Goal: Task Accomplishment & Management: Complete application form

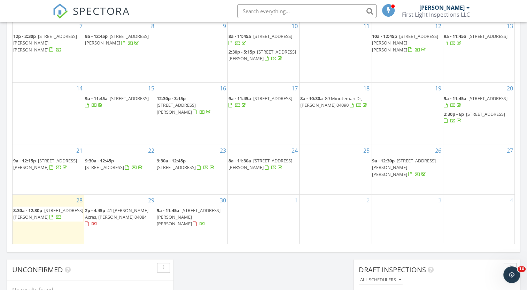
scroll to position [399, 0]
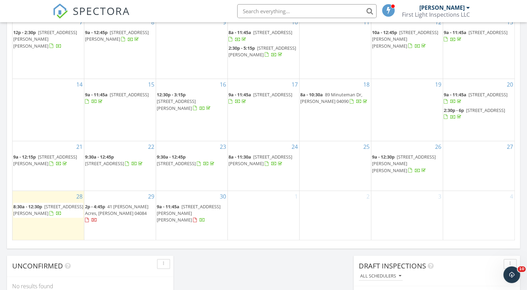
click at [106, 215] on span "41 Shaw Acres, Standish 04084" at bounding box center [116, 210] width 63 height 13
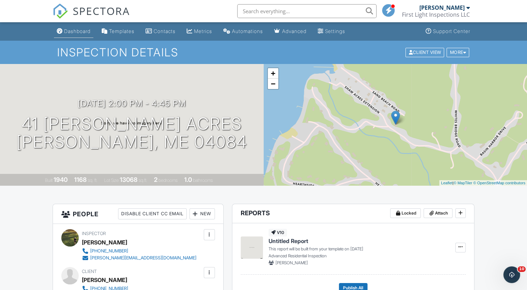
click at [82, 33] on div "Dashboard" at bounding box center [77, 31] width 26 height 6
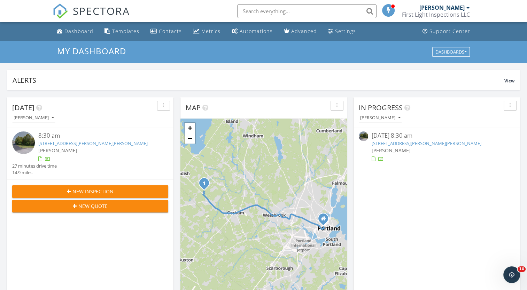
click at [91, 192] on span "New Inspection" at bounding box center [92, 191] width 41 height 7
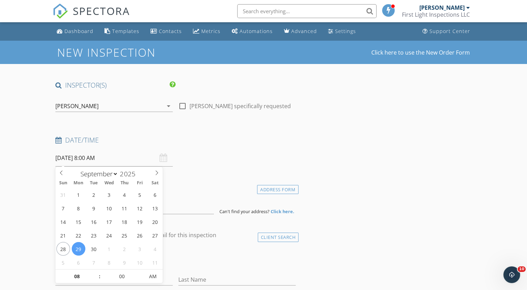
click at [80, 157] on input "09/29/2025 8:00 AM" at bounding box center [113, 158] width 117 height 17
select select "9"
type input "10/02/2025 8:00 AM"
type input "09"
type input "10/02/2025 9:00 AM"
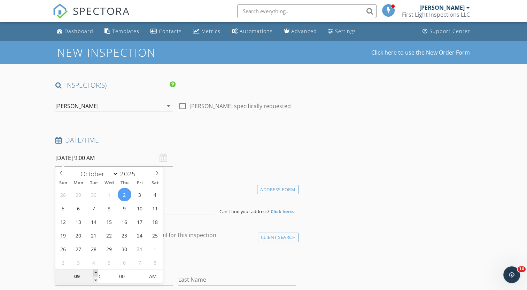
click at [94, 271] on span at bounding box center [95, 273] width 5 height 7
type input "10"
type input "10/02/2025 10:00 AM"
click at [94, 271] on span at bounding box center [95, 273] width 5 height 7
type input "11"
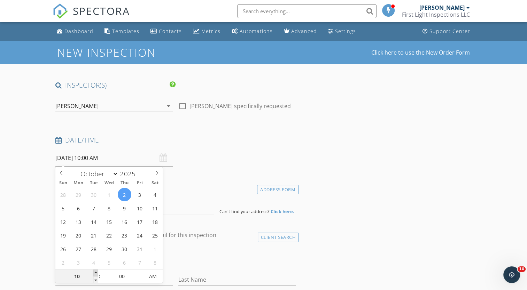
type input "10/02/2025 11:00 AM"
click at [94, 271] on span at bounding box center [95, 273] width 5 height 7
type input "12"
type input "10/02/2025 12:00 PM"
click at [94, 271] on span at bounding box center [95, 273] width 5 height 7
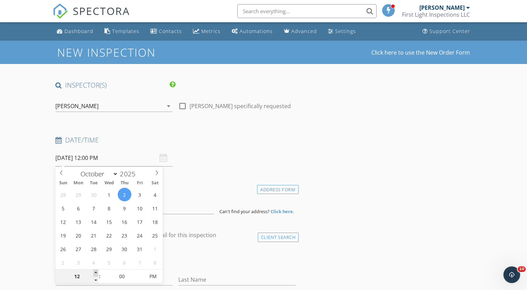
type input "01"
type input "10/02/2025 1:00 PM"
click at [94, 271] on span at bounding box center [95, 273] width 5 height 7
type input "02"
type input "10/02/2025 2:00 PM"
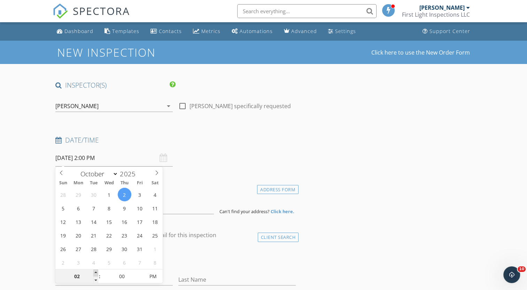
click at [94, 271] on span at bounding box center [95, 273] width 5 height 7
type input "03"
type input "10/02/2025 3:00 PM"
click at [94, 271] on span at bounding box center [95, 273] width 5 height 7
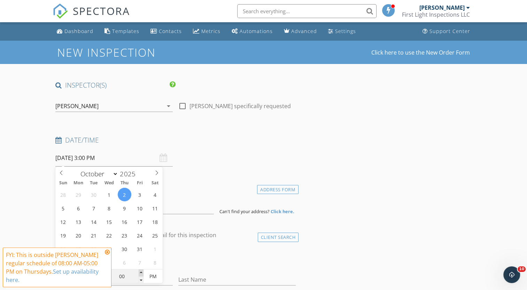
type input "05"
type input "10/02/2025 3:05 PM"
click at [141, 273] on span at bounding box center [141, 273] width 5 height 7
type input "10"
type input "10/02/2025 3:10 PM"
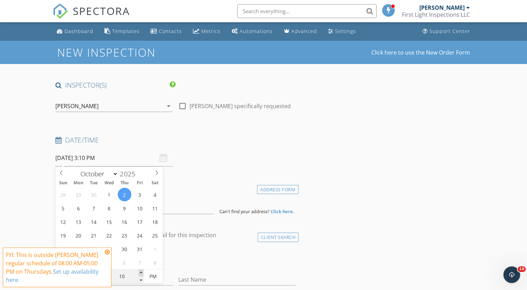
click at [141, 273] on span at bounding box center [141, 273] width 5 height 7
type input "15"
type input "10/02/2025 3:15 PM"
click at [141, 273] on span at bounding box center [141, 273] width 5 height 7
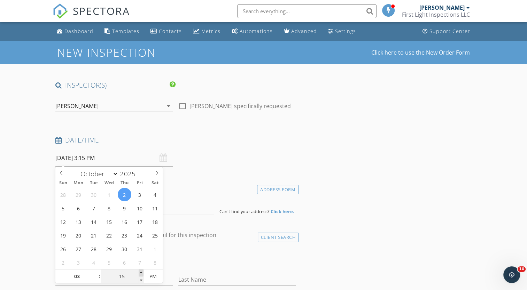
type input "20"
type input "10/02/2025 3:20 PM"
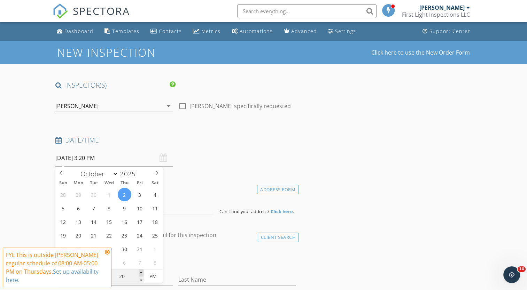
click at [141, 273] on span at bounding box center [141, 273] width 5 height 7
type input "25"
type input "10/02/2025 3:25 PM"
click at [141, 273] on span at bounding box center [141, 273] width 5 height 7
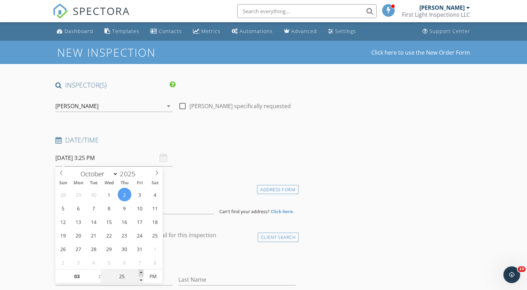
type input "30"
type input "[DATE] 3:30 PM"
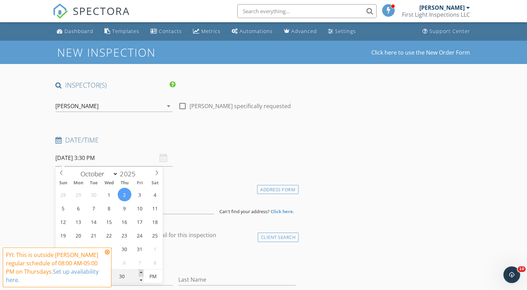
click at [141, 273] on span at bounding box center [141, 273] width 5 height 7
click at [262, 149] on div "Date/Time" at bounding box center [176, 143] width 246 height 14
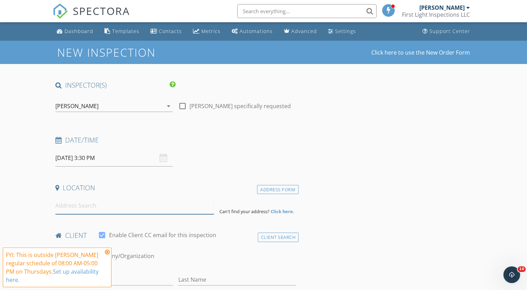
click at [87, 204] on input at bounding box center [134, 205] width 158 height 17
type input "71 Darbick Terrace, Hollis, ME, USA"
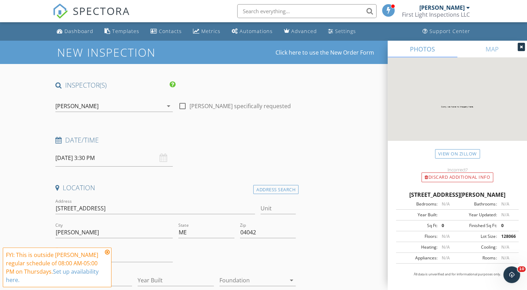
click at [522, 45] on div at bounding box center [520, 47] width 7 height 8
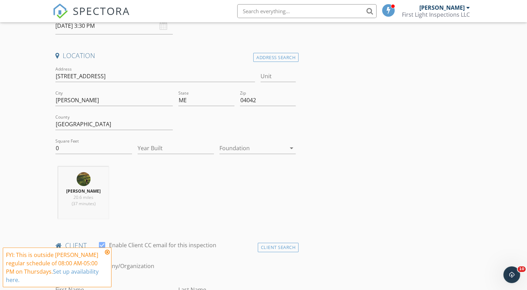
scroll to position [142, 0]
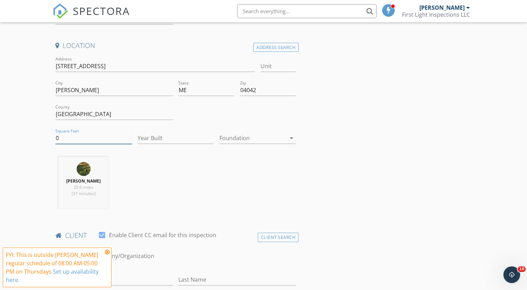
click at [85, 138] on input "0" at bounding box center [93, 138] width 76 height 11
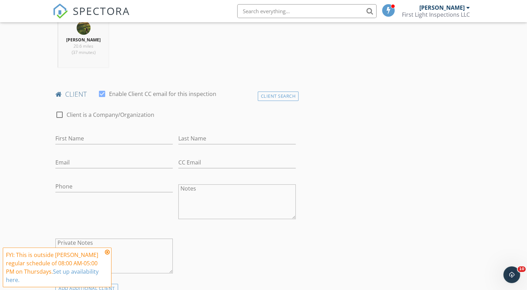
scroll to position [286, 0]
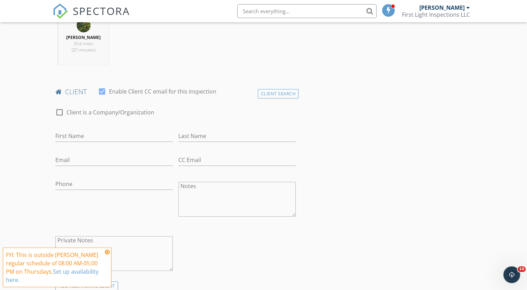
type input "1125"
click at [108, 136] on input "First Name" at bounding box center [113, 136] width 117 height 11
paste input "[PERSON_NAME]"
type input "[PERSON_NAME]"
click at [186, 136] on input "Last Name" at bounding box center [236, 136] width 117 height 11
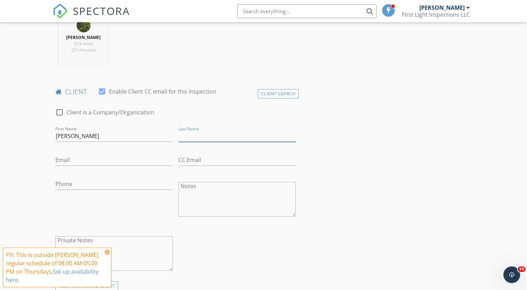
paste input "[PERSON_NAME]"
type input "[PERSON_NAME]"
click at [86, 137] on input "[PERSON_NAME]" at bounding box center [113, 136] width 117 height 11
type input "Kayla"
click at [195, 136] on input "[PERSON_NAME]" at bounding box center [236, 136] width 117 height 11
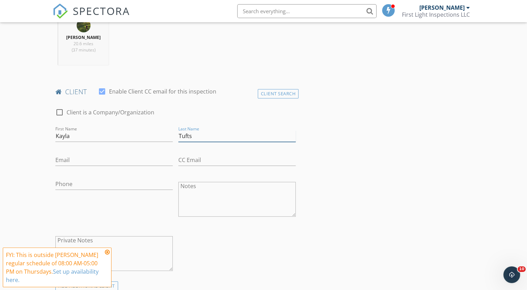
type input "Tufts"
click at [81, 157] on input "Email" at bounding box center [113, 160] width 117 height 11
paste input "[EMAIL_ADDRESS][DOMAIN_NAME]"
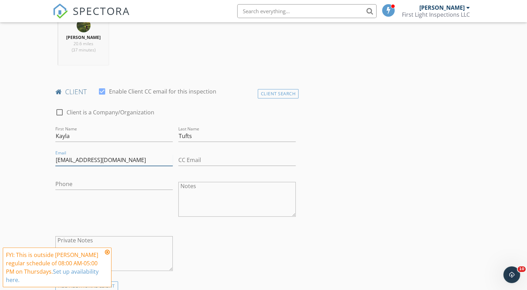
type input "[EMAIL_ADDRESS][DOMAIN_NAME]"
click at [63, 182] on input "Phone" at bounding box center [113, 184] width 117 height 11
paste input "[PHONE_NUMBER]"
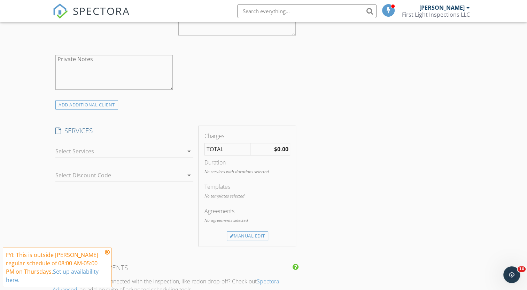
scroll to position [472, 0]
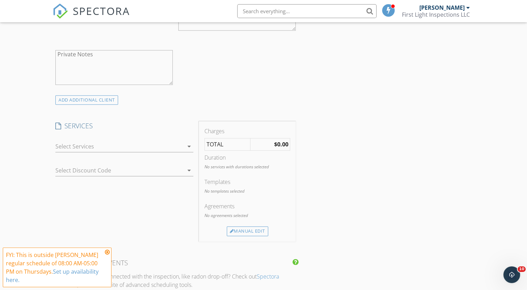
type input "[PHONE_NUMBER]"
click at [164, 151] on div at bounding box center [119, 146] width 128 height 11
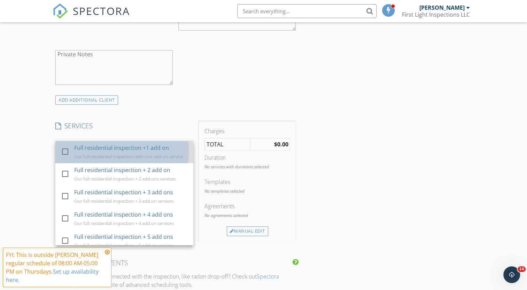
click at [156, 151] on div "Full residential inspection +1 add on Our full residential inspection with one …" at bounding box center [130, 152] width 113 height 22
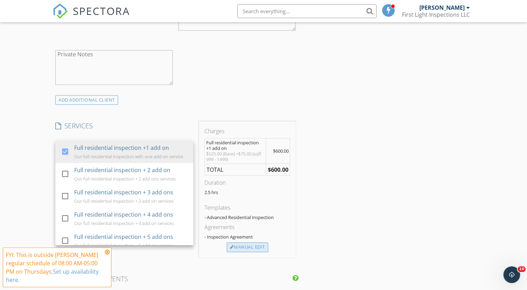
click at [235, 244] on div "Manual Edit" at bounding box center [247, 248] width 41 height 10
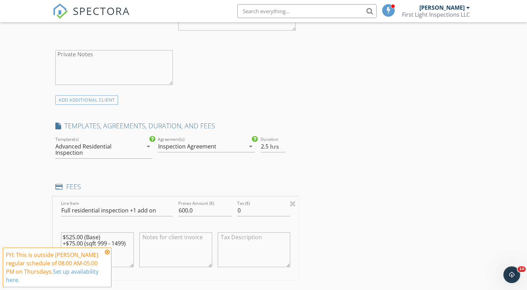
click at [178, 147] on div "Inspection Agreement" at bounding box center [187, 146] width 58 height 6
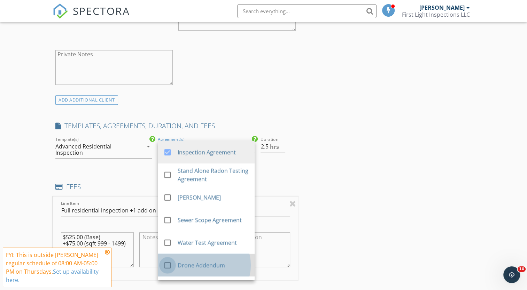
click at [168, 265] on div at bounding box center [168, 266] width 12 height 12
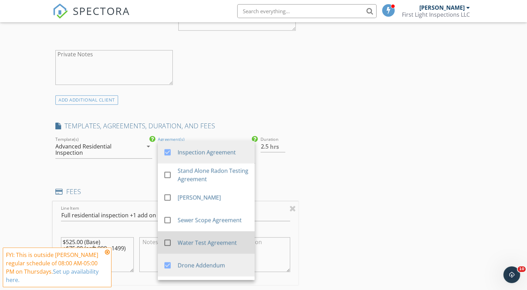
click at [168, 241] on div at bounding box center [168, 243] width 12 height 12
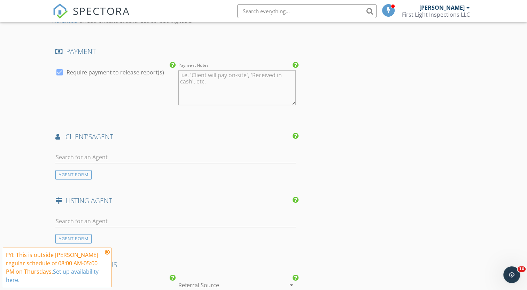
scroll to position [839, 0]
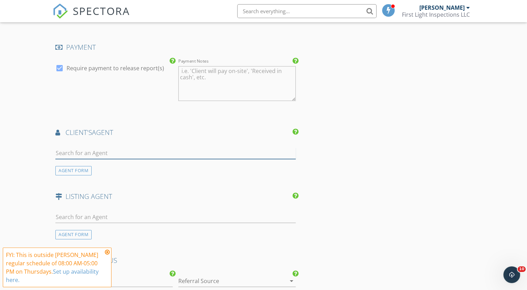
click at [71, 149] on input "text" at bounding box center [175, 153] width 240 height 11
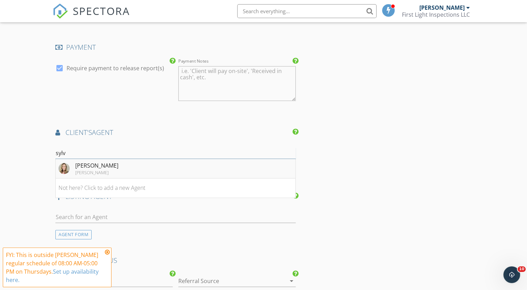
type input "sylv"
click at [88, 163] on div "[PERSON_NAME]" at bounding box center [96, 166] width 43 height 8
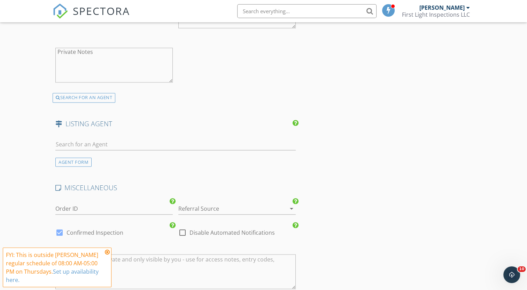
scroll to position [1089, 0]
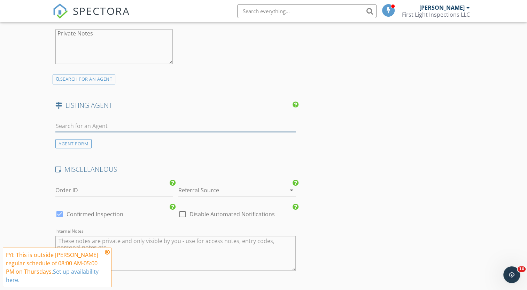
click at [83, 126] on input "text" at bounding box center [175, 125] width 240 height 11
type input "charm"
click at [97, 133] on li "No results found. Click to add a new Agent" at bounding box center [175, 141] width 239 height 19
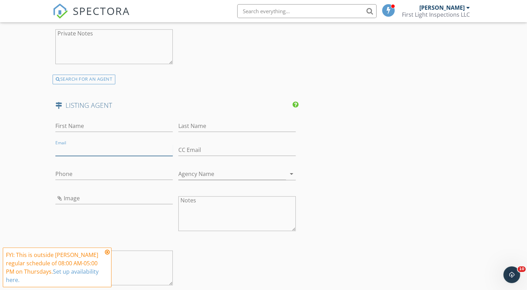
click at [76, 148] on input "Email" at bounding box center [113, 149] width 117 height 11
paste input "[PERSON_NAME][EMAIL_ADDRESS][DOMAIN_NAME]"
type input "[PERSON_NAME][EMAIL_ADDRESS][DOMAIN_NAME]"
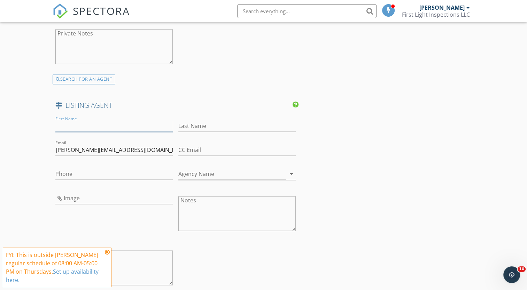
click at [77, 122] on input "First Name" at bounding box center [113, 125] width 117 height 11
type input "Charmaine"
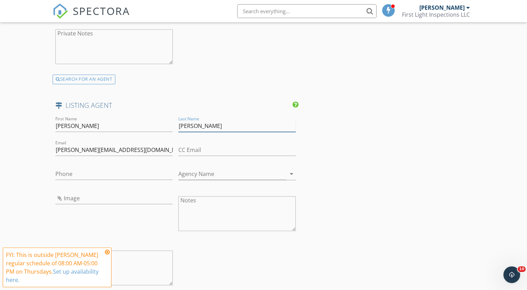
type input "Raby"
click at [65, 172] on input "Phone" at bounding box center [113, 173] width 117 height 11
paste input "[PHONE_NUMBER]"
type input "[PHONE_NUMBER]"
click at [192, 171] on input "Agency Name" at bounding box center [232, 173] width 108 height 11
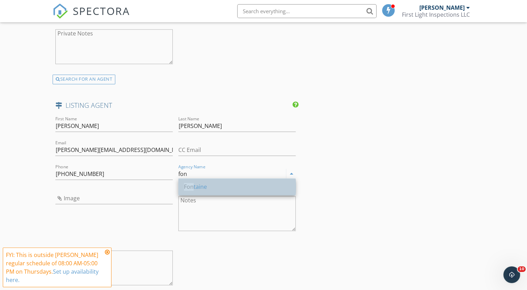
click at [209, 188] on div "Fon taine" at bounding box center [237, 187] width 106 height 8
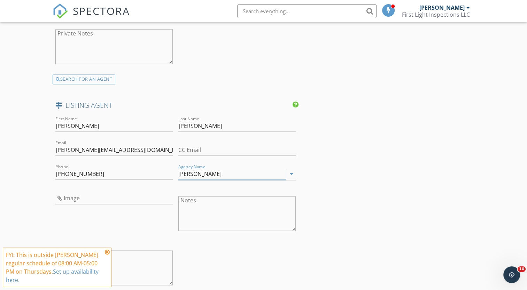
type input "[PERSON_NAME]"
click at [100, 195] on input "Image" at bounding box center [113, 198] width 117 height 11
type input "20181112140521601454000000.jpg"
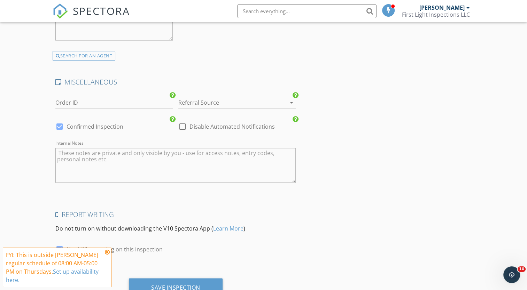
scroll to position [1359, 0]
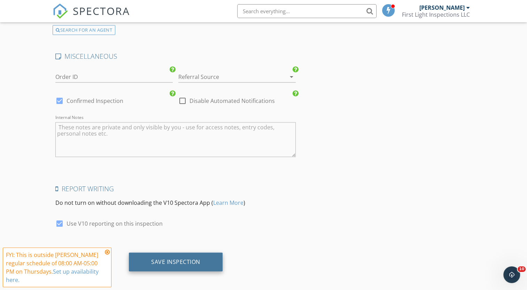
click at [203, 258] on div "Save Inspection" at bounding box center [176, 262] width 94 height 19
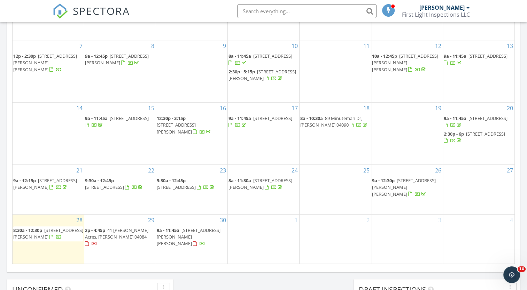
scroll to position [380, 0]
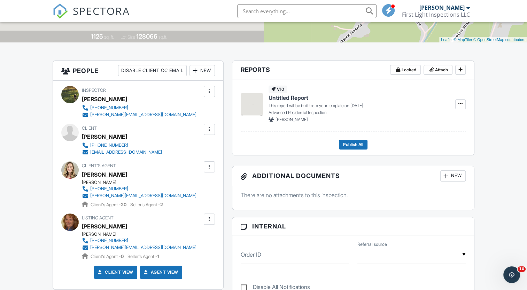
scroll to position [145, 0]
